Goal: Transaction & Acquisition: Book appointment/travel/reservation

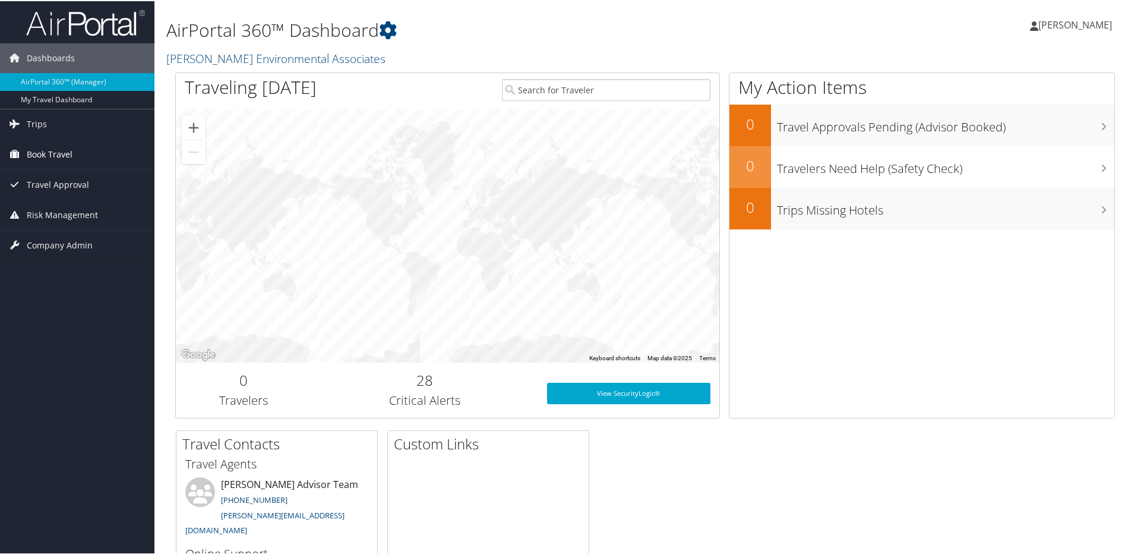
click at [72, 156] on span "Book Travel" at bounding box center [50, 153] width 46 height 30
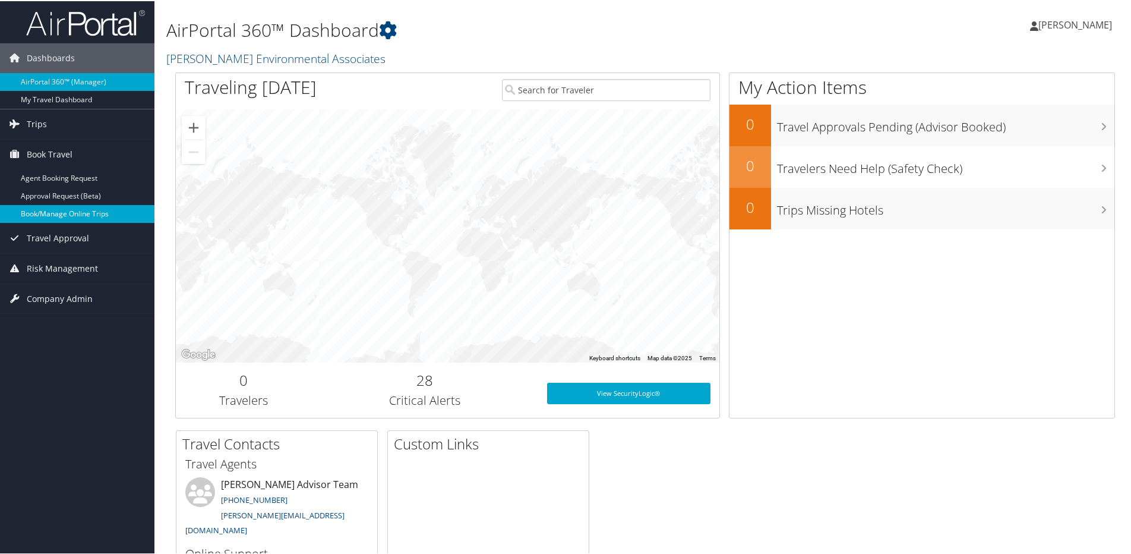
click at [68, 213] on link "Book/Manage Online Trips" at bounding box center [77, 213] width 154 height 18
